Goal: Navigation & Orientation: Find specific page/section

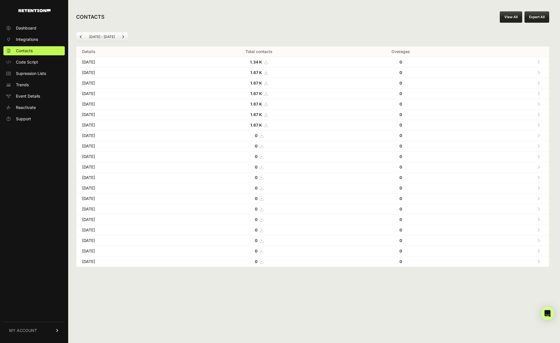
click at [536, 70] on link at bounding box center [538, 73] width 9 height 12
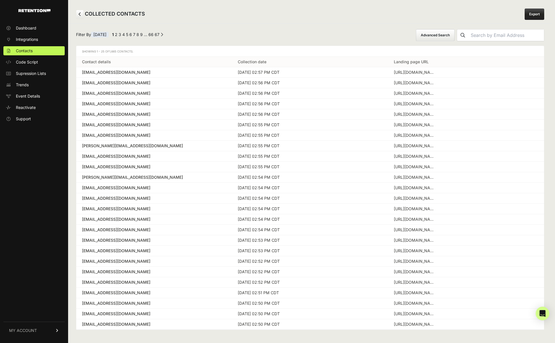
scroll to position [3, 0]
click at [131, 33] on div "← Previous 1 2 3 4 5 6 7 8 9 … 66 67 Next →" at bounding box center [137, 34] width 52 height 7
click at [128, 34] on link "5" at bounding box center [127, 34] width 2 height 5
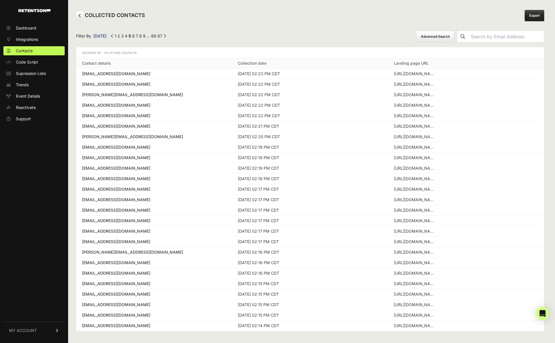
scroll to position [3, 0]
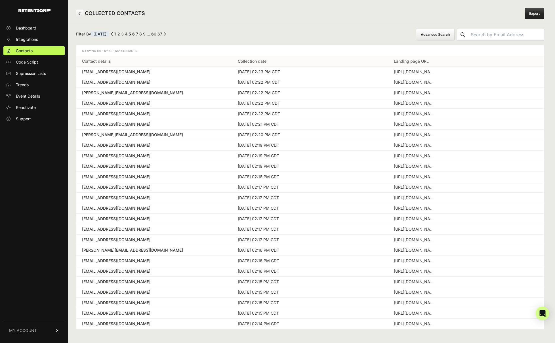
click at [156, 34] on link "66" at bounding box center [153, 34] width 5 height 5
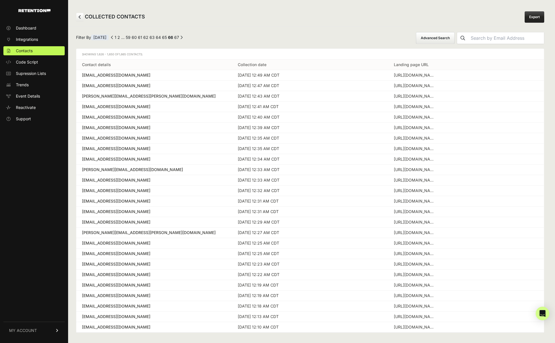
click at [80, 19] on link at bounding box center [80, 17] width 8 height 9
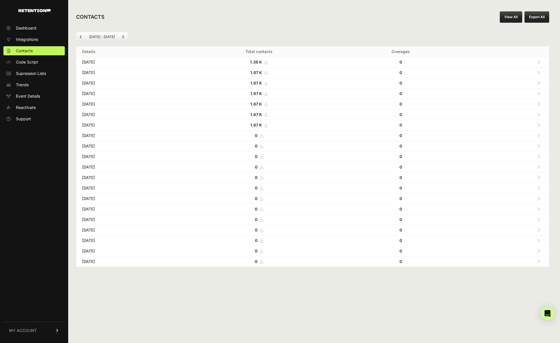
click at [465, 10] on div "CONTACTS View All Export All" at bounding box center [312, 17] width 489 height 18
